Goal: Information Seeking & Learning: Find contact information

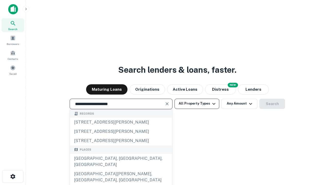
click at [121, 170] on div "[GEOGRAPHIC_DATA], [GEOGRAPHIC_DATA], [GEOGRAPHIC_DATA]" at bounding box center [121, 161] width 102 height 15
click at [197, 104] on button "All Property Types" at bounding box center [197, 104] width 45 height 10
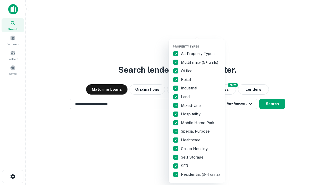
type input "**********"
click at [201, 43] on button "button" at bounding box center [201, 43] width 57 height 0
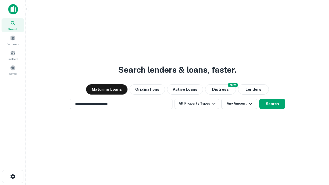
scroll to position [3, 62]
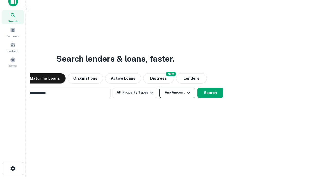
click at [160, 88] on button "Any Amount" at bounding box center [178, 93] width 36 height 10
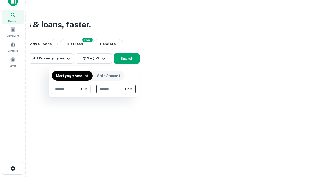
type input "*******"
click at [94, 94] on button "button" at bounding box center [94, 94] width 84 height 0
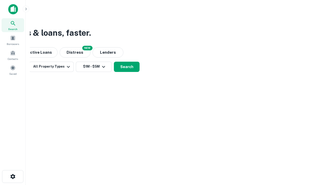
scroll to position [3, 95]
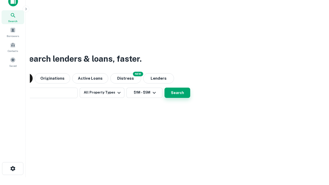
click at [165, 88] on button "Search" at bounding box center [178, 93] width 26 height 10
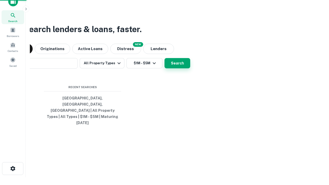
scroll to position [14, 146]
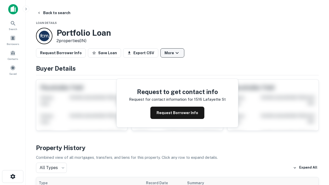
click at [172, 53] on button "More" at bounding box center [173, 52] width 24 height 9
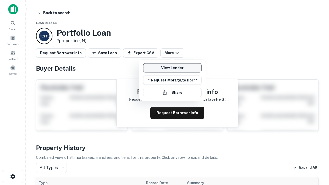
click at [172, 68] on link "View Lender" at bounding box center [172, 67] width 58 height 9
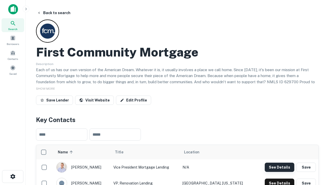
click at [280, 167] on button "See Details" at bounding box center [280, 167] width 30 height 9
click at [13, 177] on icon "button" at bounding box center [13, 177] width 6 height 6
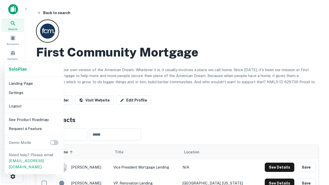
click at [34, 106] on li "Logout" at bounding box center [34, 106] width 55 height 9
